Goal: Task Accomplishment & Management: Complete application form

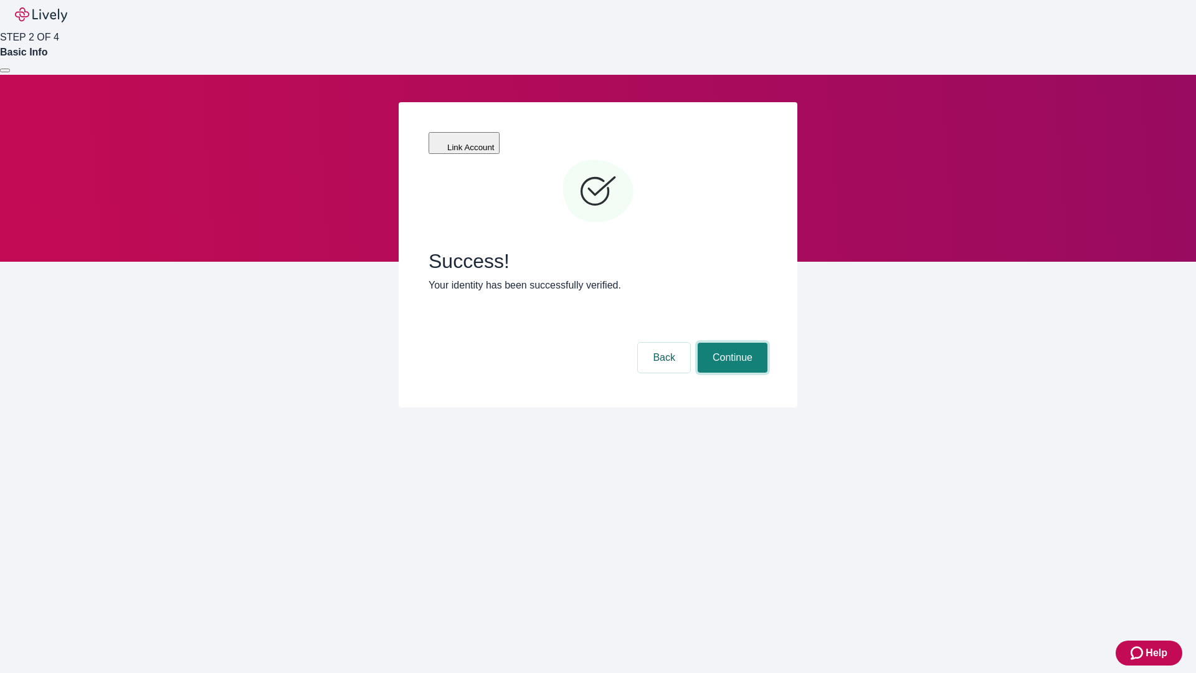
click at [731, 343] on button "Continue" at bounding box center [733, 358] width 70 height 30
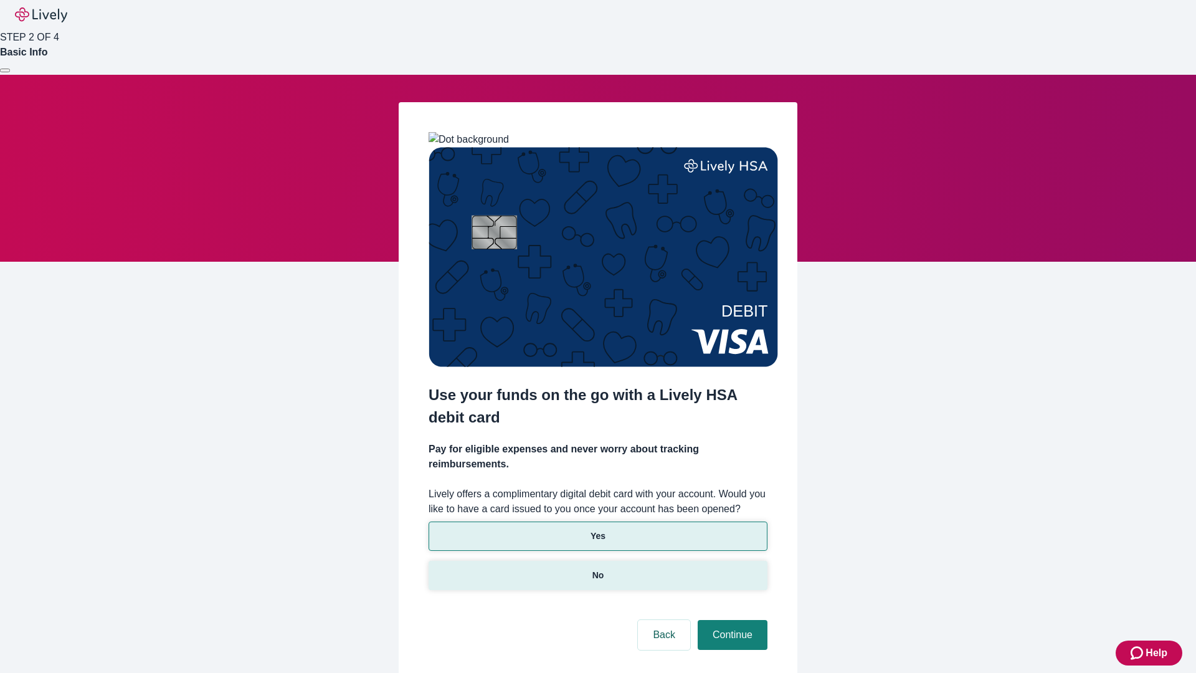
click at [597, 569] on p "No" at bounding box center [598, 575] width 12 height 13
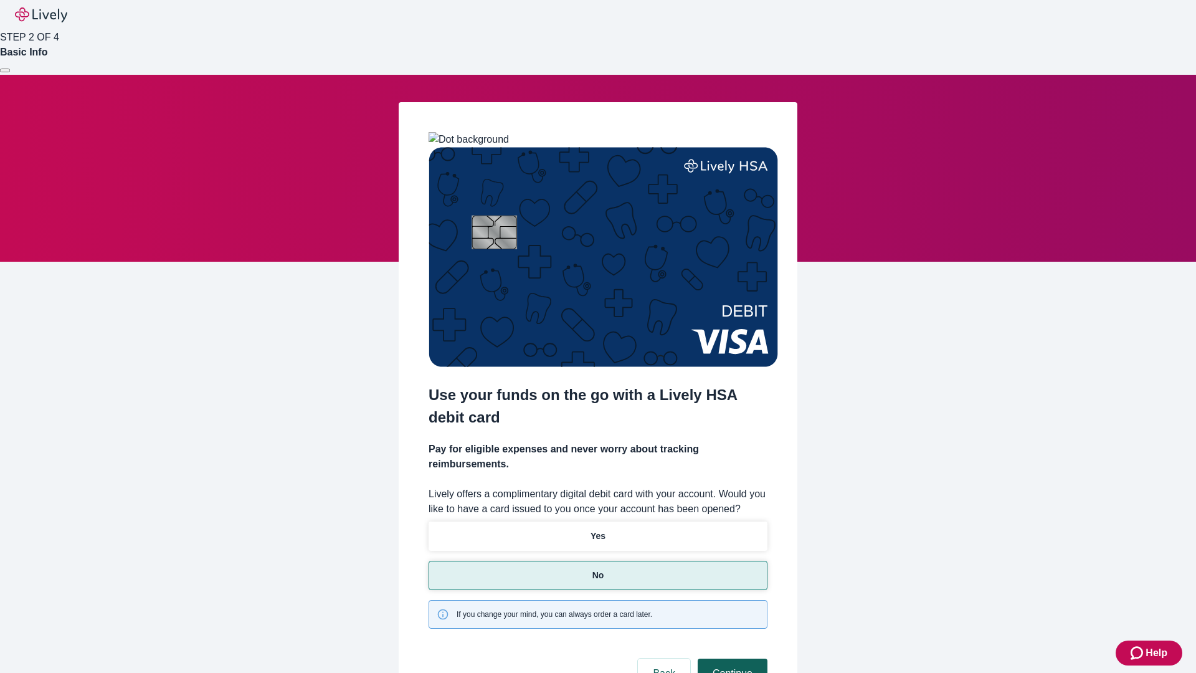
click at [731, 658] on button "Continue" at bounding box center [733, 673] width 70 height 30
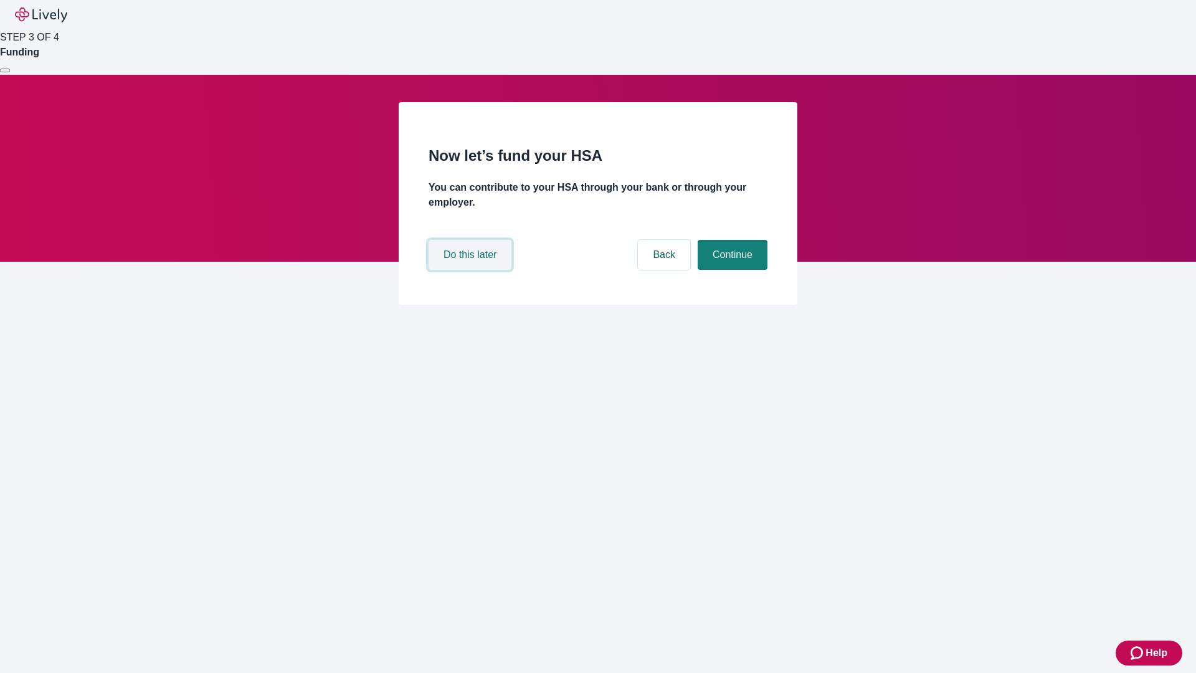
click at [471, 270] on button "Do this later" at bounding box center [469, 255] width 83 height 30
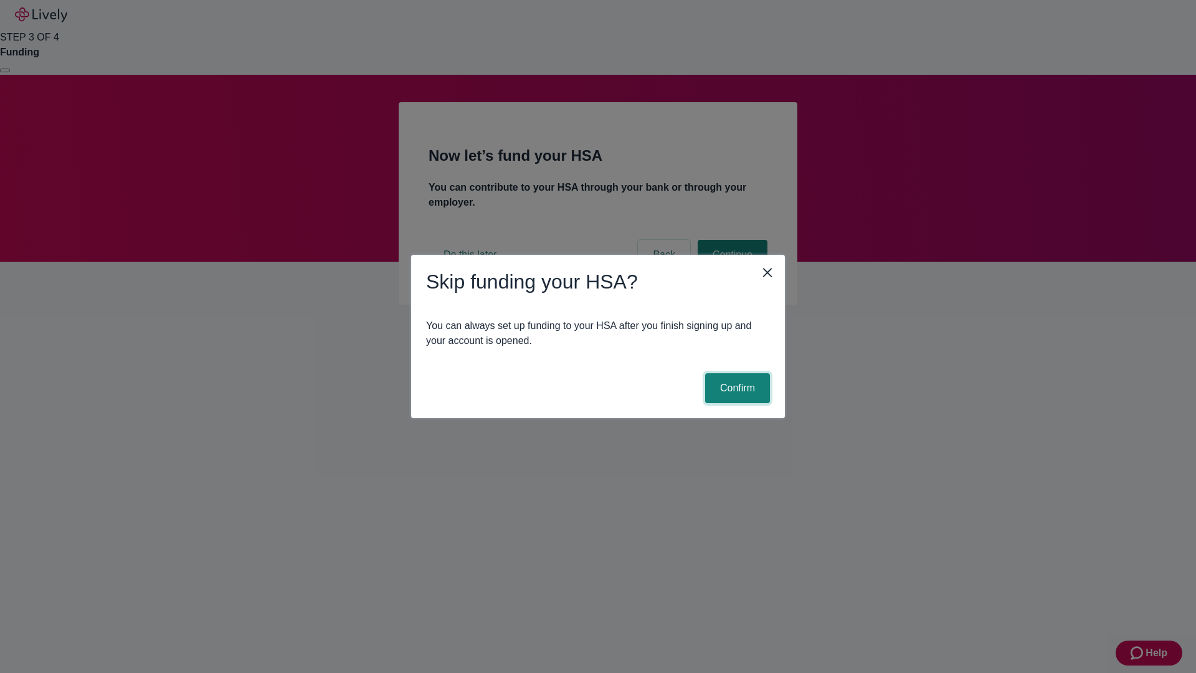
click at [736, 388] on button "Confirm" at bounding box center [737, 388] width 65 height 30
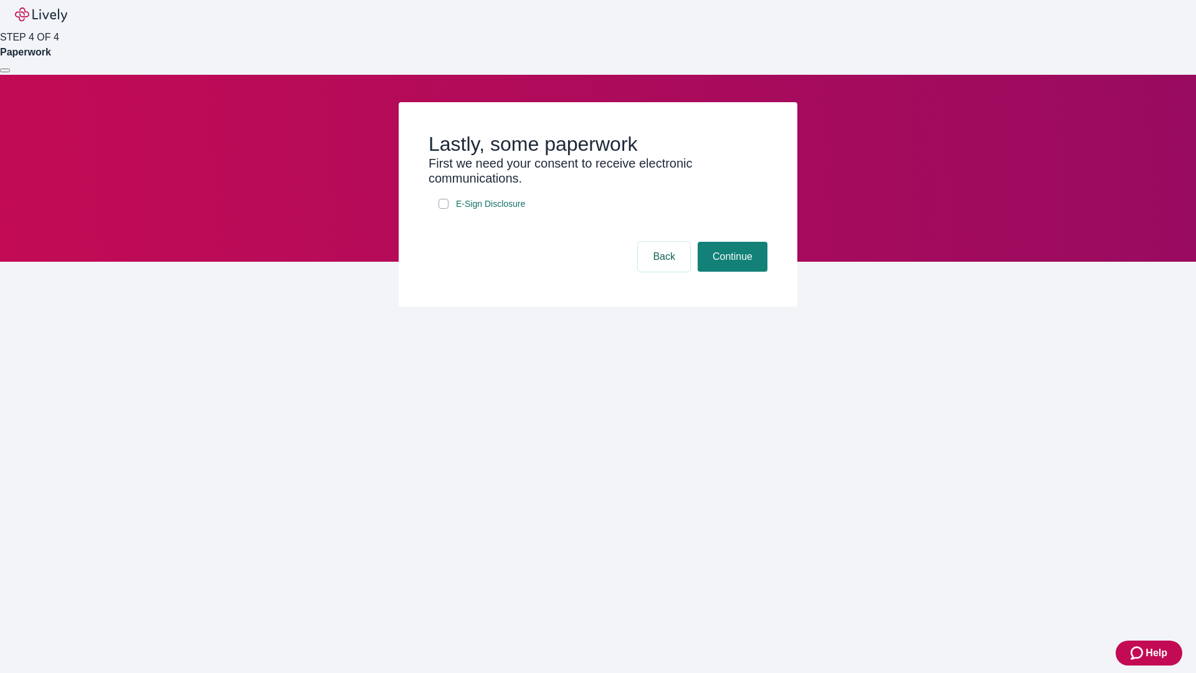
click at [443, 209] on input "E-Sign Disclosure" at bounding box center [443, 204] width 10 height 10
checkbox input "true"
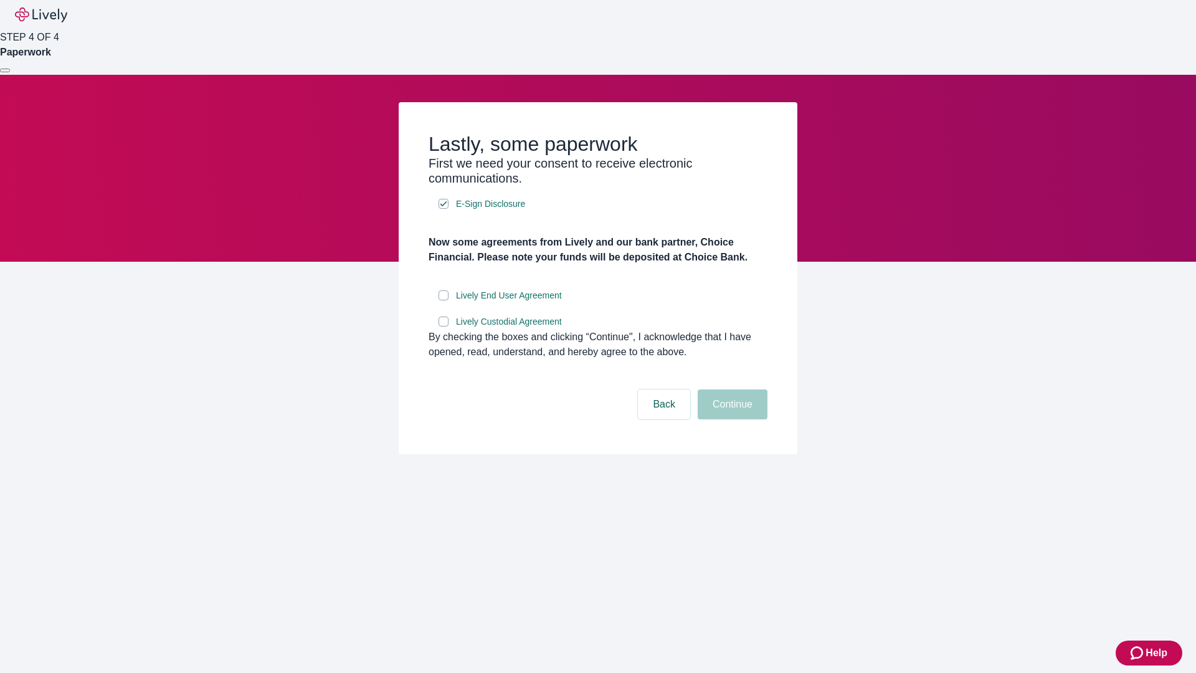
click at [443, 300] on input "Lively End User Agreement" at bounding box center [443, 295] width 10 height 10
checkbox input "true"
click at [443, 326] on input "Lively Custodial Agreement" at bounding box center [443, 321] width 10 height 10
checkbox input "true"
click at [731, 419] on button "Continue" at bounding box center [733, 404] width 70 height 30
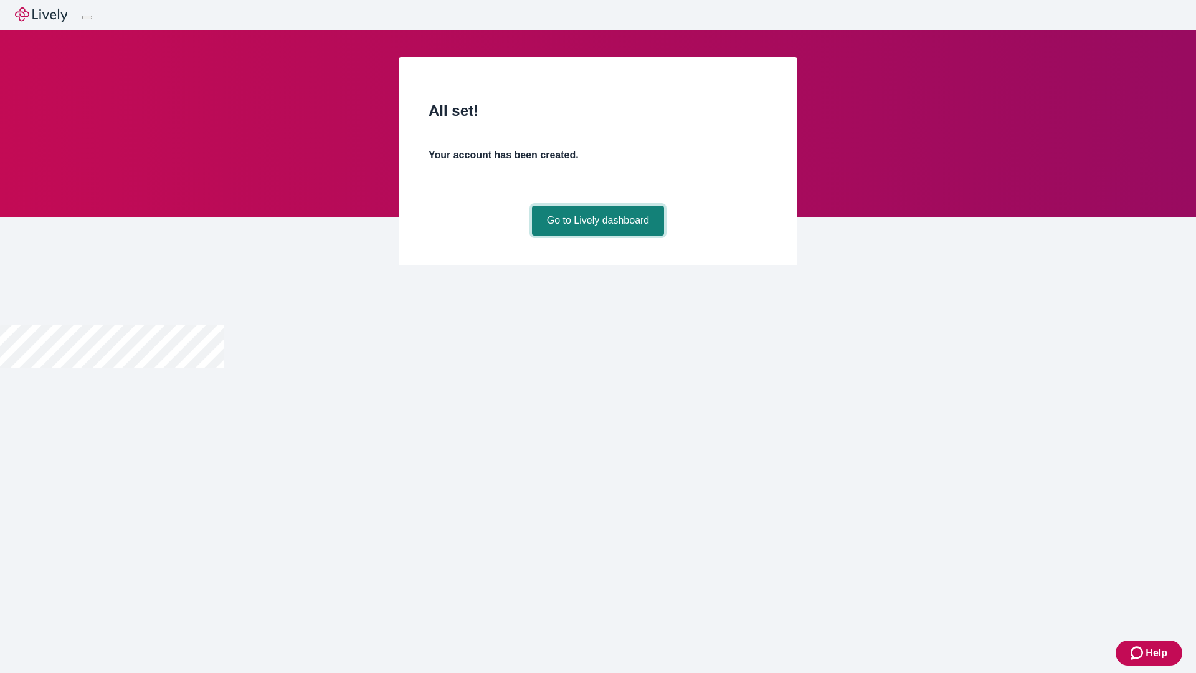
click at [597, 235] on link "Go to Lively dashboard" at bounding box center [598, 221] width 133 height 30
